Goal: Find specific page/section: Find specific page/section

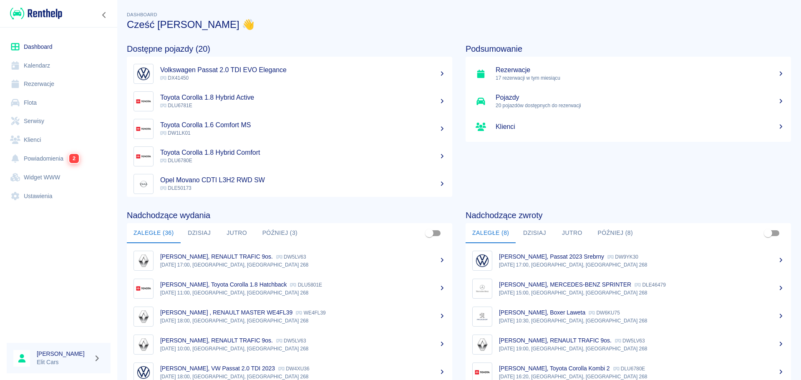
drag, startPoint x: 31, startPoint y: 137, endPoint x: 73, endPoint y: 136, distance: 42.1
click at [31, 137] on link "Klienci" at bounding box center [59, 140] width 104 height 19
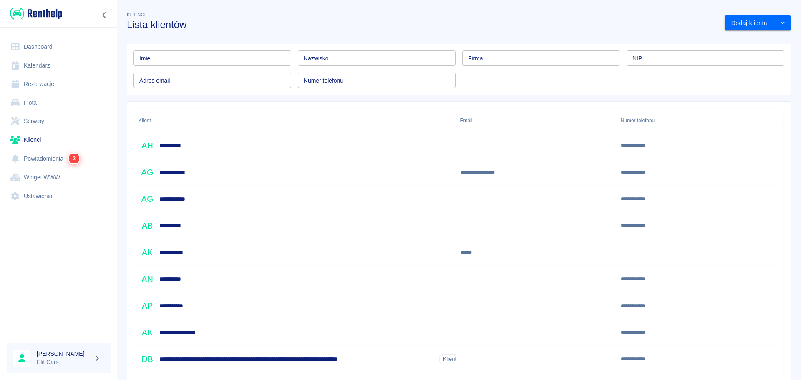
click at [332, 61] on input "Nazwisko" at bounding box center [377, 57] width 158 height 15
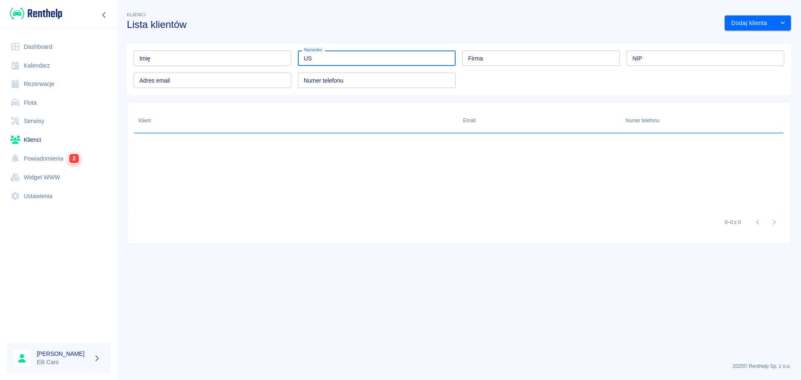
type input "U"
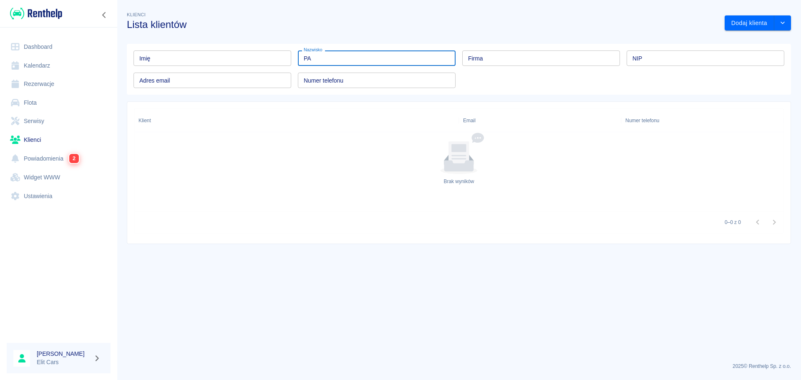
type input "P"
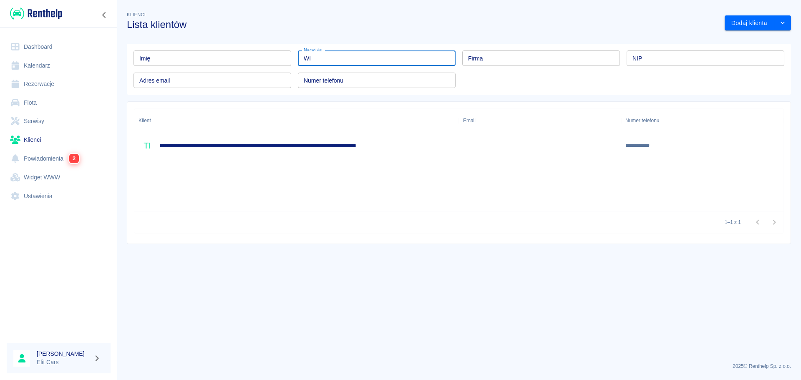
type input "W"
